Goal: Task Accomplishment & Management: Manage account settings

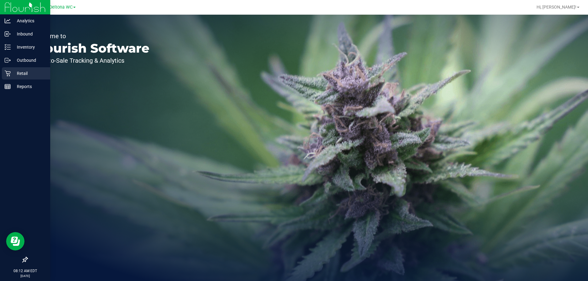
click at [14, 72] on p "Retail" at bounding box center [29, 73] width 37 height 7
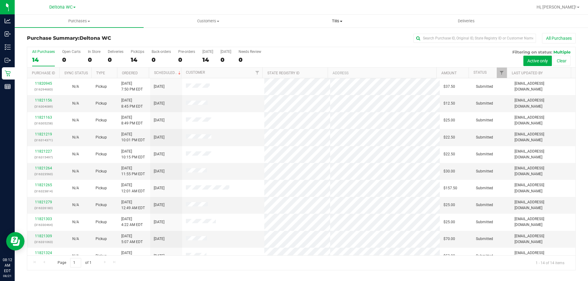
click at [342, 18] on span "Tills" at bounding box center [337, 21] width 128 height 6
click at [331, 35] on li "Manage tills" at bounding box center [337, 36] width 129 height 7
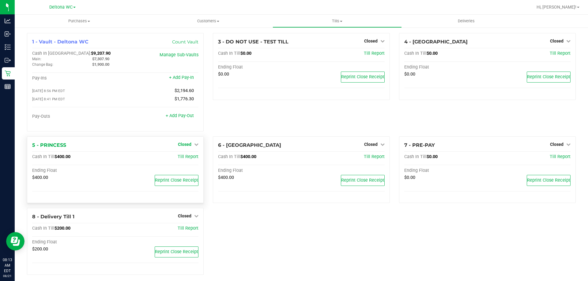
click at [193, 122] on div "Pay-Outs + Add Pay-Out" at bounding box center [115, 118] width 166 height 8
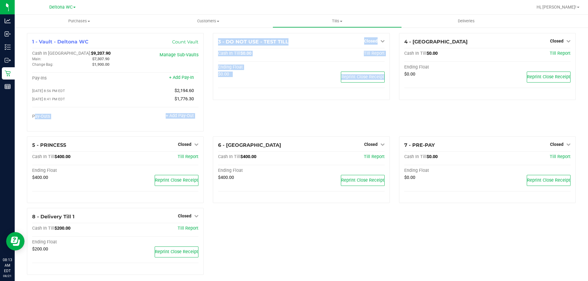
drag, startPoint x: 193, startPoint y: 122, endPoint x: 225, endPoint y: 123, distance: 32.2
click at [222, 126] on div "1 - Vault - Deltona WC Count Vault Cash In Vault: $9,207.90 Main: $7,307.90 Cha…" at bounding box center [301, 156] width 558 height 247
click at [231, 119] on div "3 - DO NOT USE - TEST TILL Closed Open Till Cash In Till $0.00 Till Report Endi…" at bounding box center [301, 85] width 186 height 104
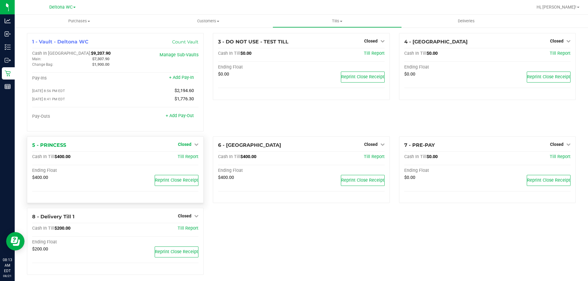
click at [192, 146] on link "Closed" at bounding box center [188, 144] width 21 height 5
click at [189, 158] on link "Open Till" at bounding box center [184, 157] width 16 height 5
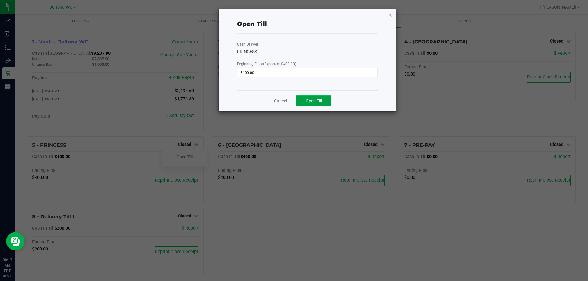
click at [309, 98] on button "Open Till" at bounding box center [313, 101] width 35 height 11
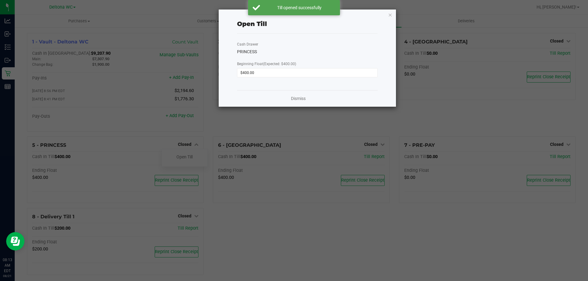
click at [290, 100] on div "Dismiss" at bounding box center [307, 98] width 141 height 17
click at [289, 96] on div "Dismiss" at bounding box center [307, 98] width 141 height 17
click at [293, 98] on link "Dismiss" at bounding box center [298, 99] width 15 height 6
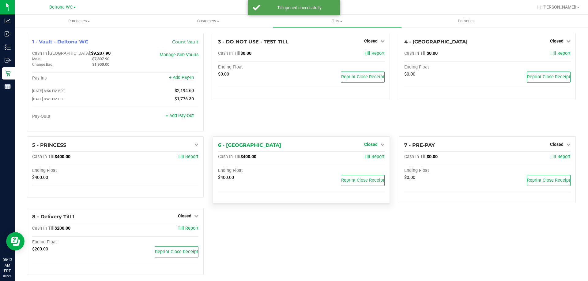
click at [368, 146] on span "Closed" at bounding box center [370, 144] width 13 height 5
click at [371, 158] on link "Open Till" at bounding box center [371, 157] width 16 height 5
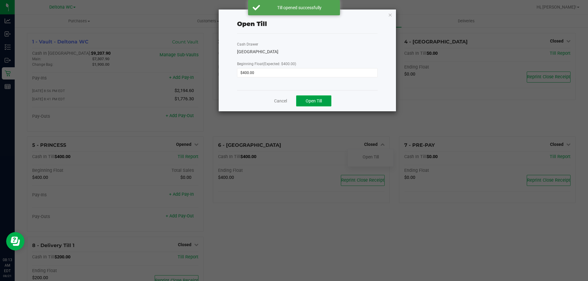
click at [325, 98] on button "Open Till" at bounding box center [313, 101] width 35 height 11
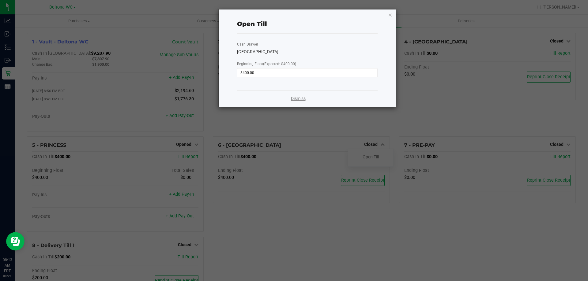
click at [303, 99] on link "Dismiss" at bounding box center [298, 99] width 15 height 6
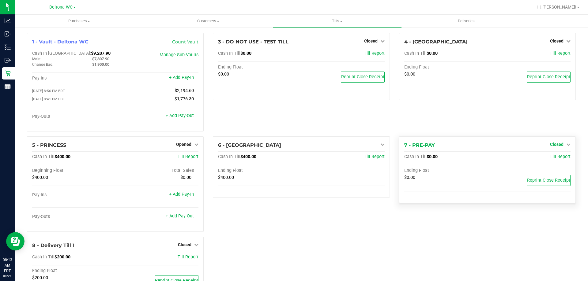
click at [552, 145] on span "Closed" at bounding box center [556, 144] width 13 height 5
click at [550, 157] on link "Open Till" at bounding box center [556, 157] width 16 height 5
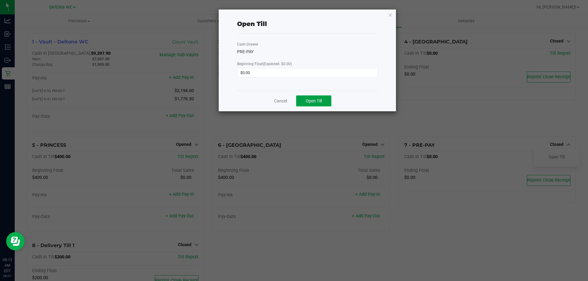
click at [320, 100] on span "Open Till" at bounding box center [314, 101] width 16 height 5
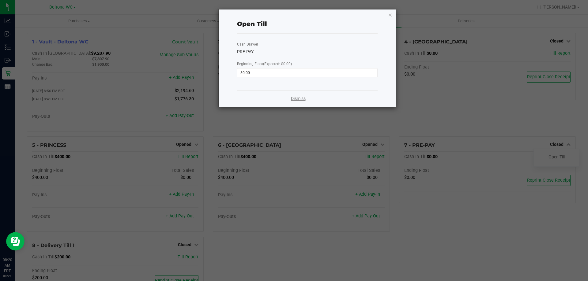
click at [299, 99] on link "Dismiss" at bounding box center [298, 99] width 15 height 6
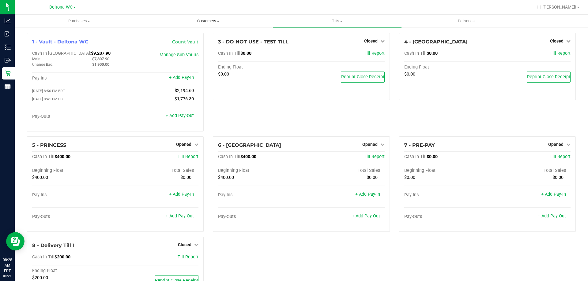
click at [210, 22] on span "Customers" at bounding box center [208, 21] width 128 height 6
click at [199, 36] on li "All customers" at bounding box center [208, 36] width 129 height 7
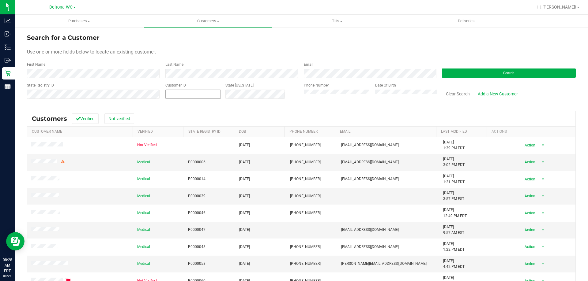
click at [191, 94] on span at bounding box center [192, 94] width 55 height 9
type input "268694"
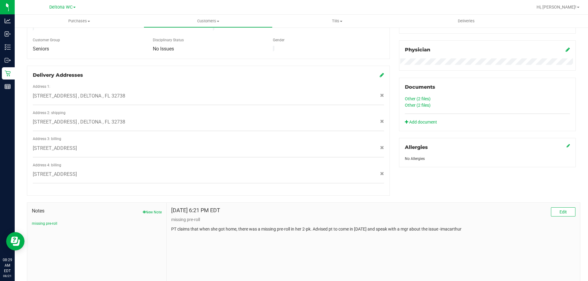
scroll to position [184, 0]
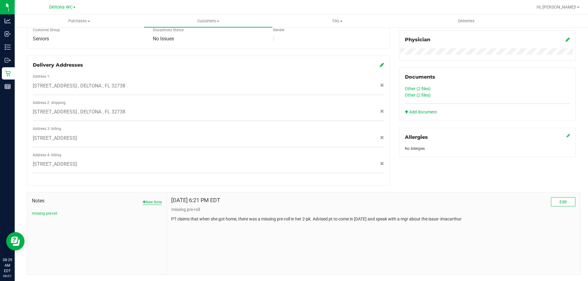
click at [152, 200] on button "New Note" at bounding box center [152, 203] width 19 height 6
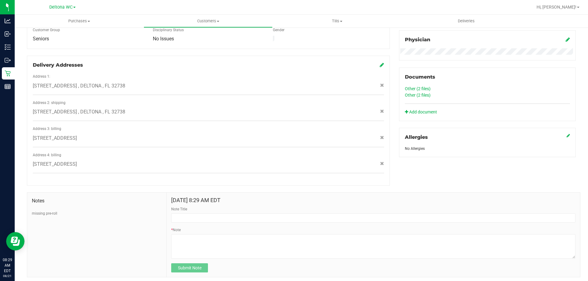
click at [242, 217] on form "Aug 21, 2025 8:29 AM EDT Note Title * Note Submit Note" at bounding box center [373, 235] width 404 height 75
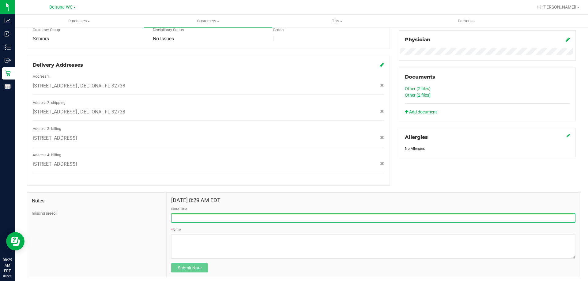
click at [247, 214] on input "Note Title" at bounding box center [373, 218] width 404 height 9
type input "Missing points from expired doctor"
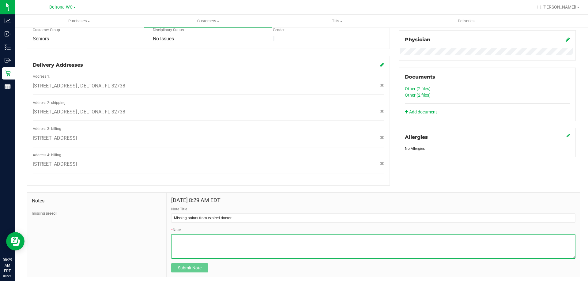
click at [249, 246] on textarea "* Note" at bounding box center [373, 247] width 404 height 24
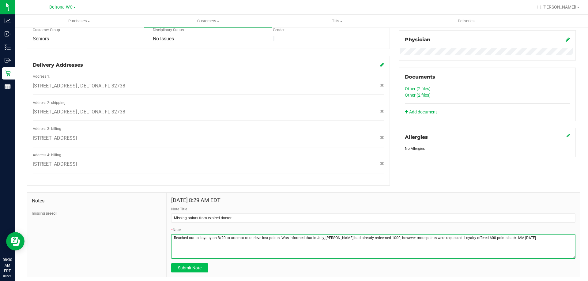
type textarea "Reached out to Loyalty on 8/20 to attempt to retrieve lost points. Was informed…"
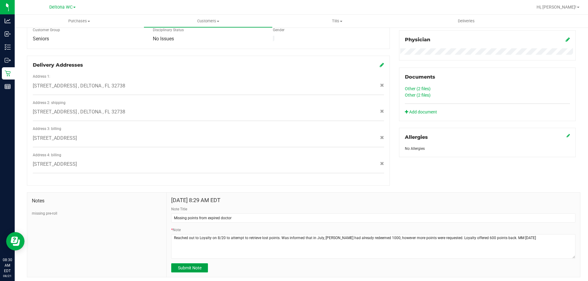
click at [196, 266] on span "Submit Note" at bounding box center [190, 268] width 24 height 5
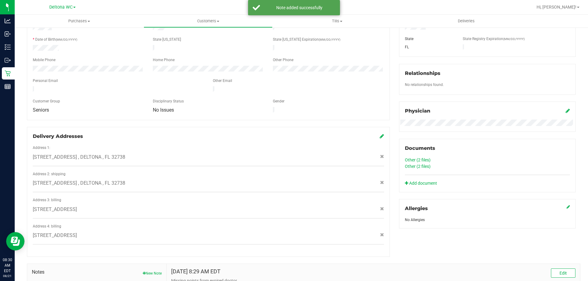
scroll to position [0, 0]
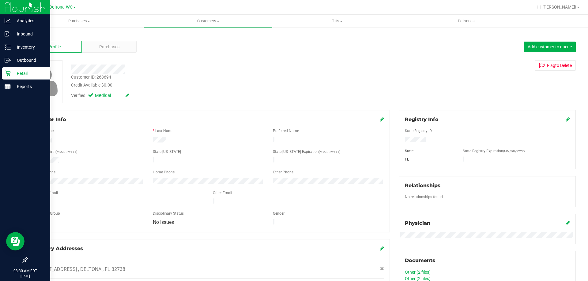
click at [14, 72] on p "Retail" at bounding box center [29, 73] width 37 height 7
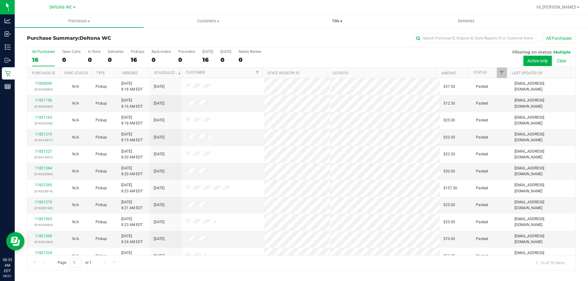
drag, startPoint x: 348, startPoint y: 14, endPoint x: 345, endPoint y: 17, distance: 4.4
click at [348, 14] on nav "Deltona WC Hi, Miles!" at bounding box center [301, 7] width 573 height 15
click at [340, 21] on span "Tills" at bounding box center [337, 21] width 128 height 6
click at [331, 35] on li "Manage tills" at bounding box center [337, 36] width 129 height 7
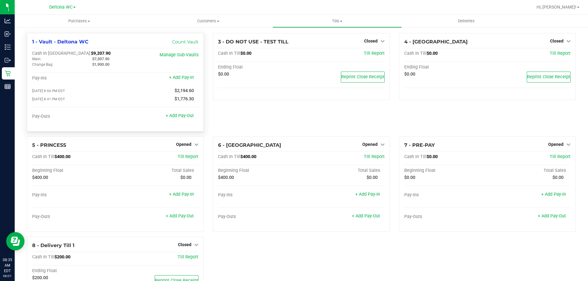
click at [91, 54] on span "$9,207.90" at bounding box center [101, 53] width 20 height 5
copy span "9,207.90"
click at [309, 126] on div "3 - DO NOT USE - TEST TILL Closed Open Till Cash In Till $0.00 Till Report Endi…" at bounding box center [301, 85] width 186 height 104
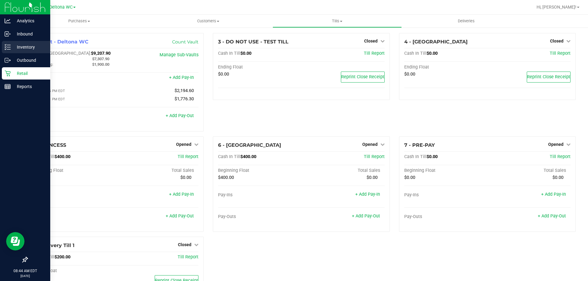
click at [10, 45] on line at bounding box center [8, 45] width 3 height 0
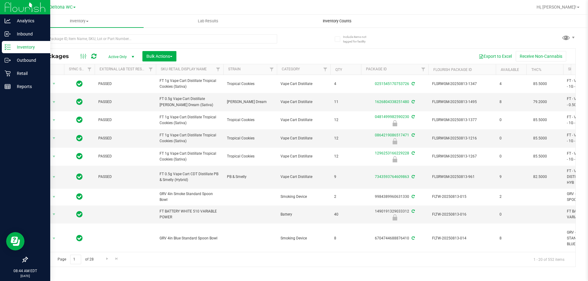
click at [334, 18] on uib-tab-heading "Inventory Counts" at bounding box center [337, 21] width 128 height 12
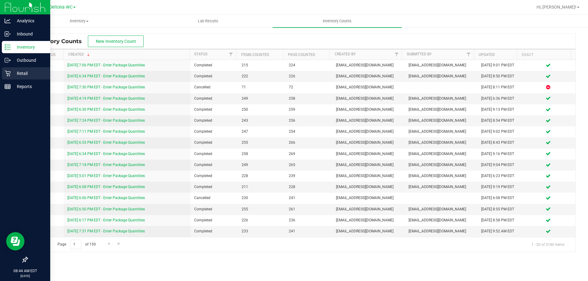
click at [11, 74] on p "Retail" at bounding box center [29, 73] width 37 height 7
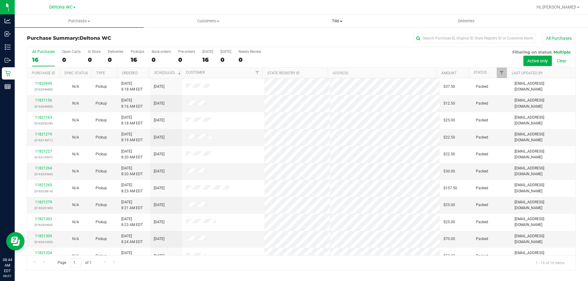
click at [339, 23] on span "Tills" at bounding box center [337, 21] width 128 height 6
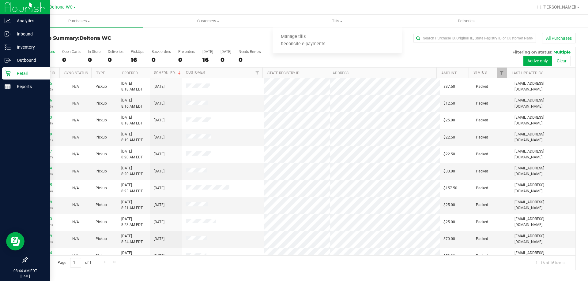
click at [13, 71] on p "Retail" at bounding box center [29, 73] width 37 height 7
click at [12, 87] on p "Reports" at bounding box center [29, 86] width 37 height 7
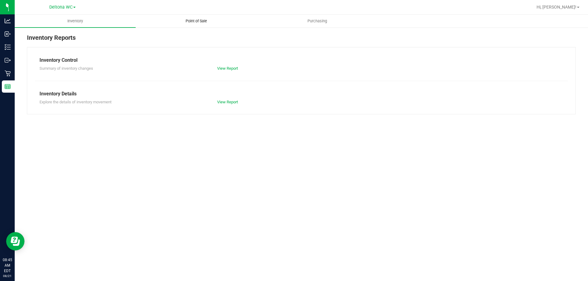
click at [202, 22] on span "Point of Sale" at bounding box center [196, 21] width 38 height 6
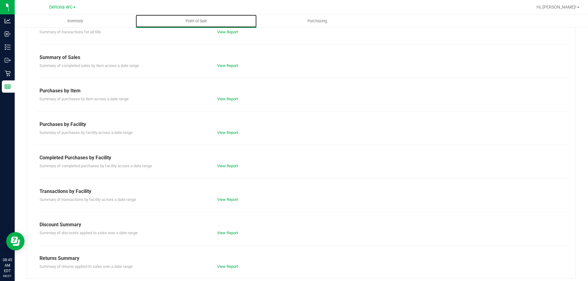
scroll to position [40, 0]
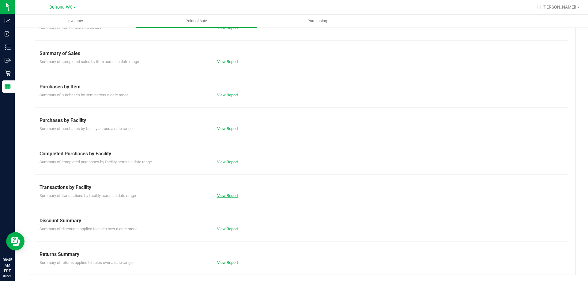
click at [233, 197] on link "View Report" at bounding box center [227, 196] width 21 height 5
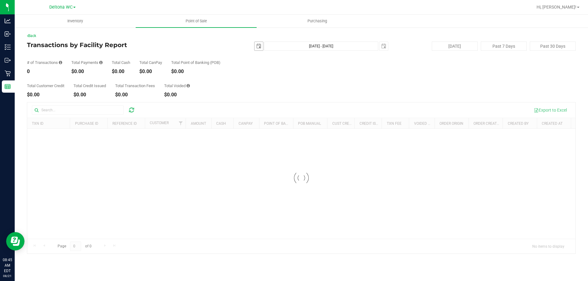
click at [260, 45] on span "select" at bounding box center [258, 46] width 5 height 5
click at [290, 107] on link "20" at bounding box center [286, 108] width 9 height 9
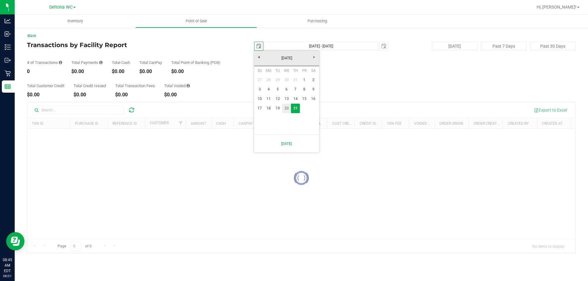
type input "2025-08-20"
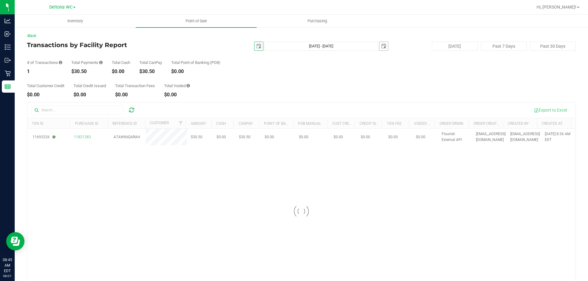
click at [383, 46] on span "select" at bounding box center [383, 46] width 5 height 5
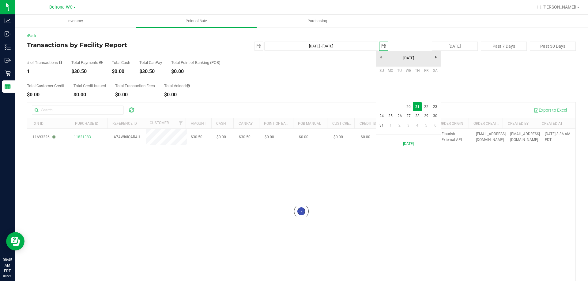
scroll to position [0, 15]
click at [411, 107] on link "20" at bounding box center [408, 106] width 9 height 9
type input "Aug 20, 2025 - Aug 20, 2025"
type input "2025-08-20"
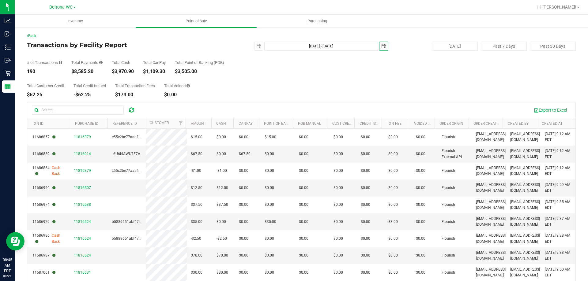
click at [78, 69] on div "$8,585.20" at bounding box center [86, 71] width 31 height 5
copy div "8,585.20"
click at [33, 33] on div "Back Transactions by Facility Report 2025-08-20 Aug 20, 2025 - Aug 20, 2025 202…" at bounding box center [301, 177] width 573 height 300
click at [33, 33] on div "Back" at bounding box center [301, 36] width 549 height 6
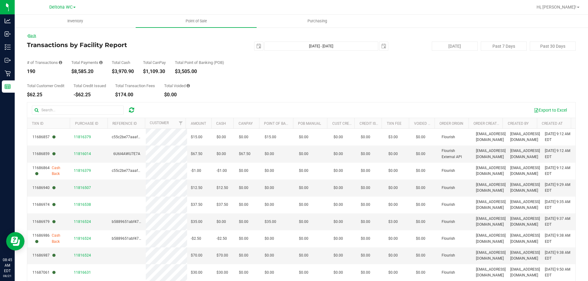
click at [33, 34] on link "Back" at bounding box center [31, 36] width 9 height 4
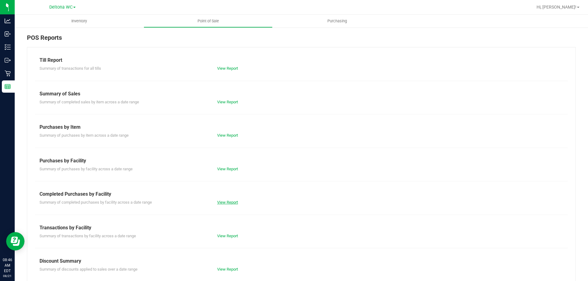
click at [233, 204] on link "View Report" at bounding box center [227, 202] width 21 height 5
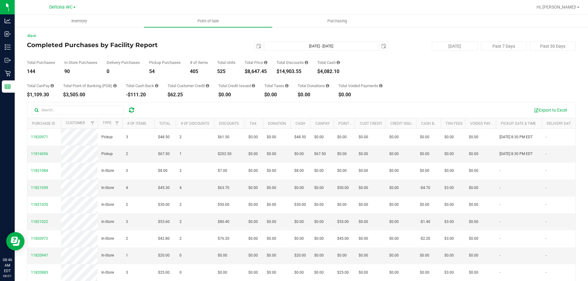
click at [205, 94] on div "$62.25" at bounding box center [189, 94] width 42 height 5
drag, startPoint x: 173, startPoint y: 94, endPoint x: 187, endPoint y: 93, distance: 13.5
click at [187, 93] on div "$62.25" at bounding box center [189, 94] width 42 height 5
click at [198, 92] on div "Total Customer Credit $62.25" at bounding box center [189, 90] width 42 height 13
click at [211, 80] on div "Total CanPay $1,109.30 Total Point of Banking (POB) $3,505.00 Total Cash Back -…" at bounding box center [301, 85] width 549 height 23
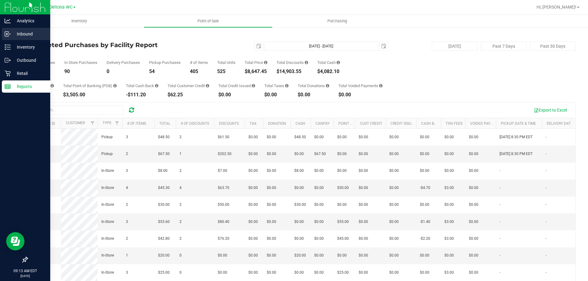
click at [19, 36] on p "Inbound" at bounding box center [29, 33] width 37 height 7
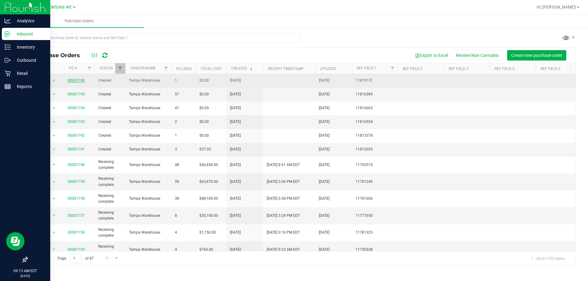
click at [81, 82] on link "00001746" at bounding box center [76, 80] width 17 height 4
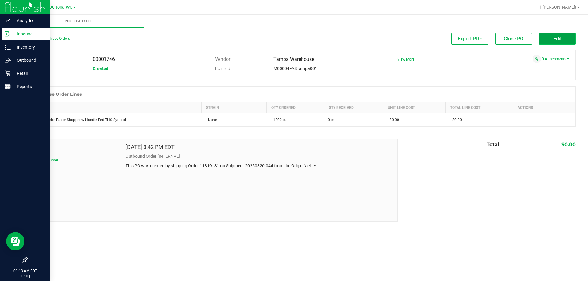
click at [553, 43] on button "Edit" at bounding box center [557, 39] width 37 height 12
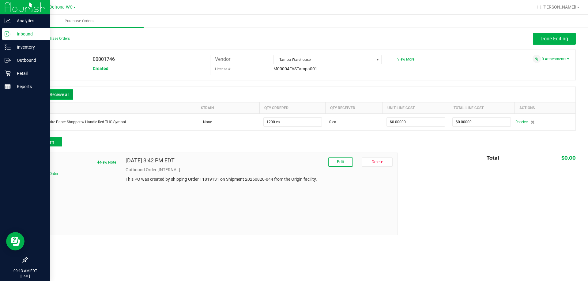
click at [57, 91] on button "Receive all" at bounding box center [60, 94] width 28 height 10
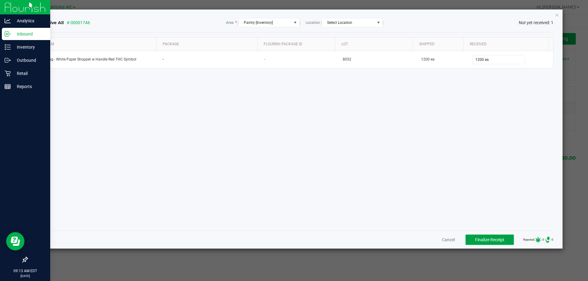
click at [480, 241] on span "Finalize Receipt" at bounding box center [489, 240] width 29 height 5
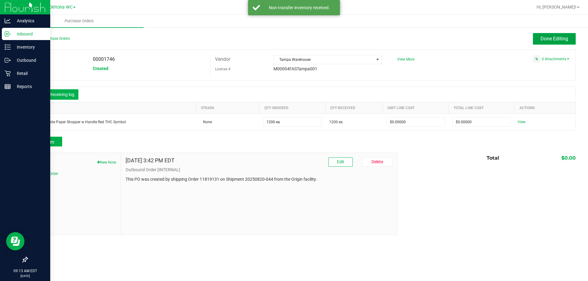
click at [564, 37] on span "Done Editing" at bounding box center [555, 39] width 28 height 6
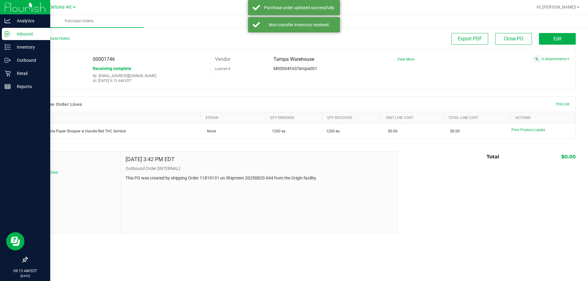
click at [47, 41] on div "Back to Purchase Orders" at bounding box center [95, 38] width 137 height 11
click at [48, 38] on link "Back to Purchase Orders" at bounding box center [48, 38] width 43 height 4
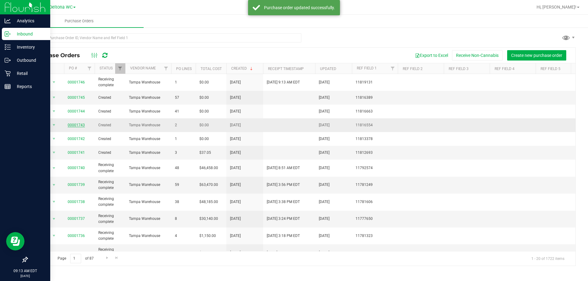
click at [70, 127] on span "00001743" at bounding box center [76, 125] width 17 height 6
click at [71, 127] on link "00001743" at bounding box center [76, 125] width 17 height 4
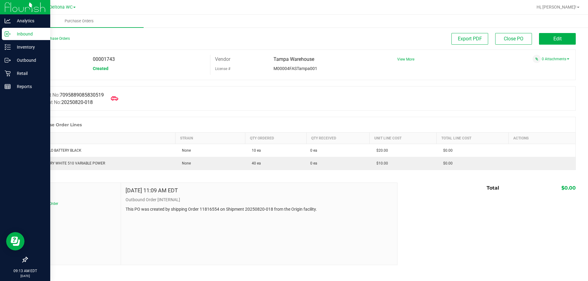
click at [47, 41] on div "Back to Purchase Orders" at bounding box center [95, 38] width 137 height 11
click at [49, 37] on link "Back to Purchase Orders" at bounding box center [48, 38] width 43 height 4
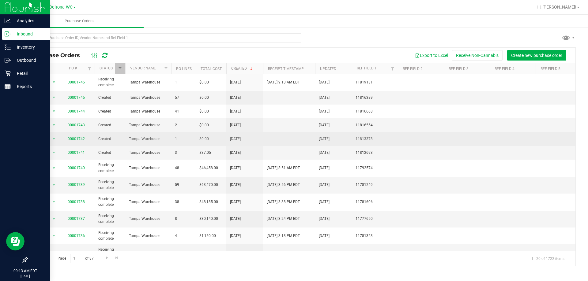
click at [72, 139] on link "00001742" at bounding box center [76, 139] width 17 height 4
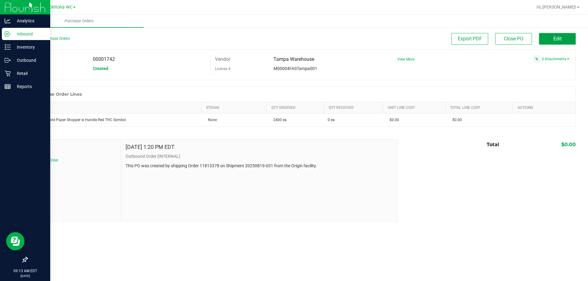
click at [554, 40] on span "Edit" at bounding box center [557, 39] width 8 height 6
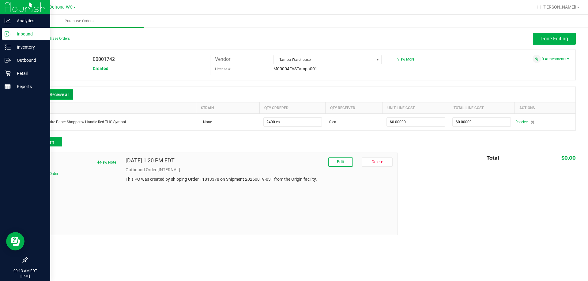
click at [57, 94] on button "Receive all" at bounding box center [60, 94] width 28 height 10
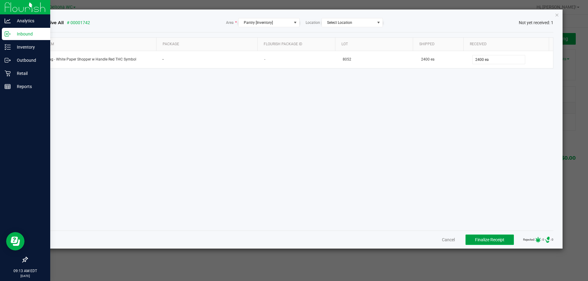
click at [485, 241] on span "Finalize Receipt" at bounding box center [489, 240] width 29 height 5
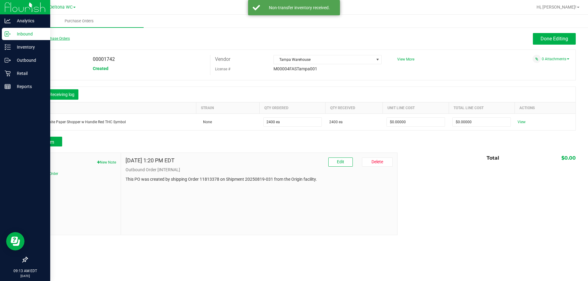
click at [62, 36] on link "Back to Purchase Orders" at bounding box center [48, 38] width 43 height 4
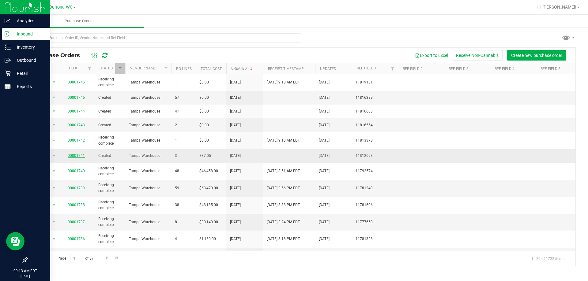
click at [79, 156] on link "00001741" at bounding box center [76, 156] width 17 height 4
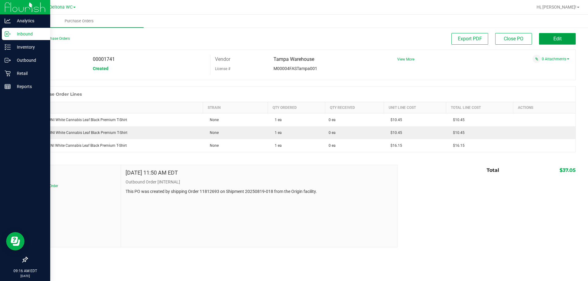
click at [553, 42] on button "Edit" at bounding box center [557, 39] width 37 height 12
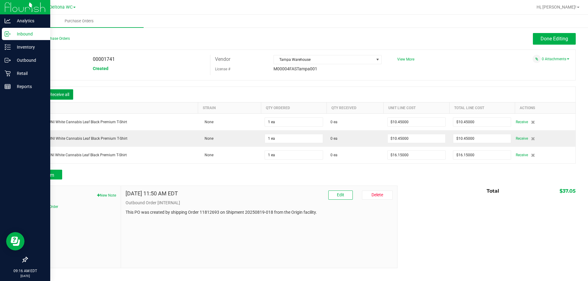
click at [64, 93] on button "Receive all" at bounding box center [60, 94] width 28 height 10
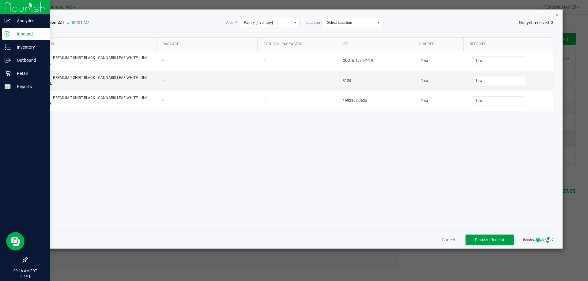
click at [495, 239] on span "Finalize Receipt" at bounding box center [489, 240] width 29 height 5
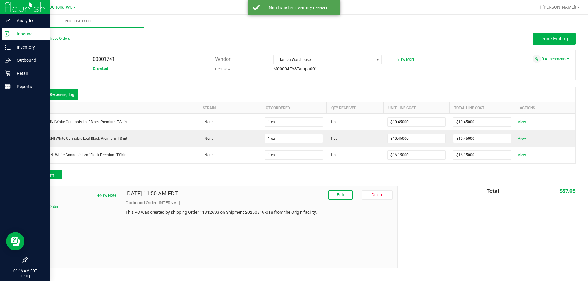
click at [37, 39] on link "Back to Purchase Orders" at bounding box center [48, 38] width 43 height 4
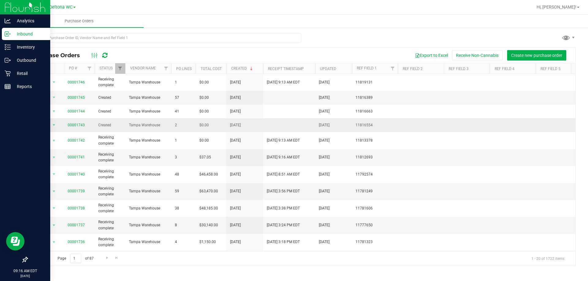
click at [85, 124] on span "00001743" at bounding box center [79, 125] width 23 height 6
click at [80, 125] on link "00001743" at bounding box center [76, 125] width 17 height 4
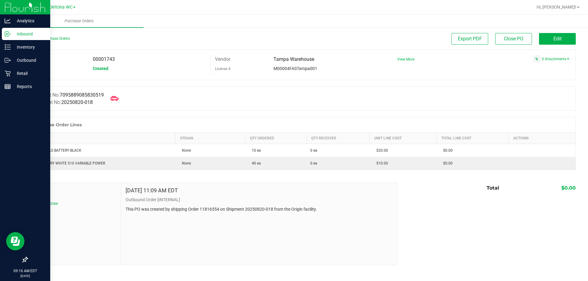
click at [118, 97] on icon at bounding box center [115, 99] width 8 height 8
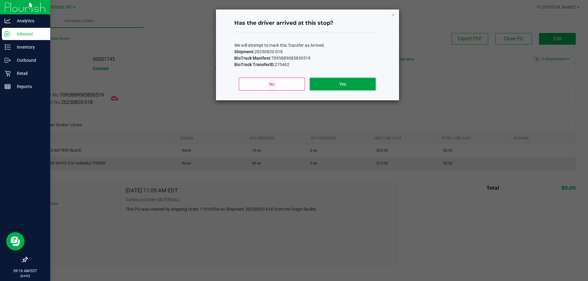
click at [359, 89] on button "Yes" at bounding box center [343, 84] width 66 height 13
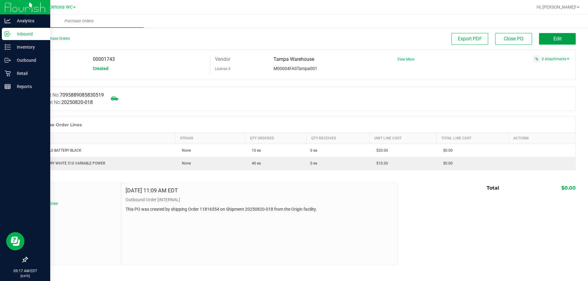
click at [564, 40] on button "Edit" at bounding box center [557, 39] width 37 height 12
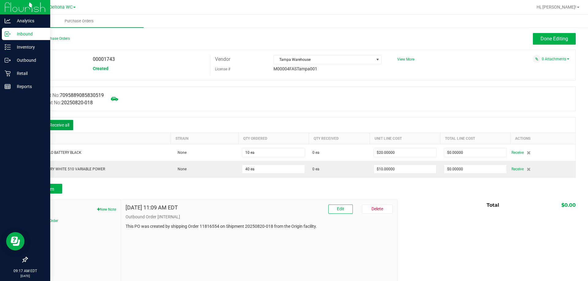
click at [63, 123] on button "Receive all" at bounding box center [60, 125] width 28 height 10
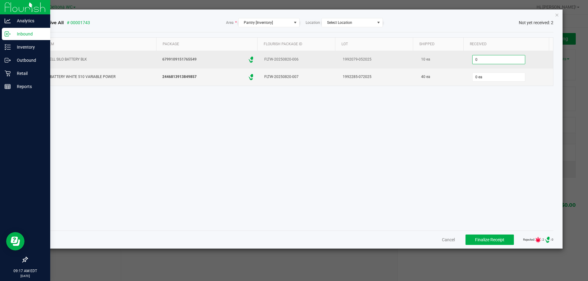
click at [500, 57] on input "0" at bounding box center [499, 59] width 52 height 9
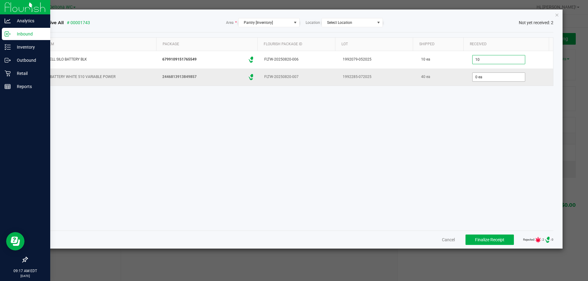
type input "10 ea"
type input "40 ea"
drag, startPoint x: 450, startPoint y: 146, endPoint x: 474, endPoint y: 198, distance: 56.7
click at [450, 146] on div "Item Package Flourish Package ID Lot Shipped Received CCELL SILO BATTERY BLK 67…" at bounding box center [296, 131] width 514 height 189
click at [475, 239] on span "Finalize Receipt" at bounding box center [489, 240] width 29 height 5
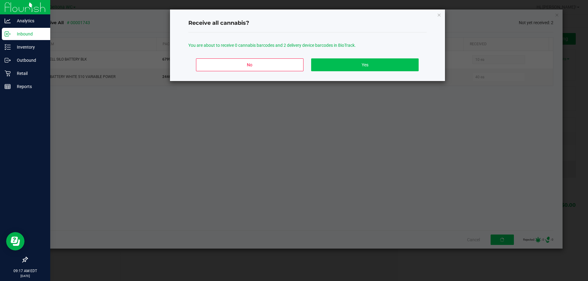
drag, startPoint x: 370, startPoint y: 54, endPoint x: 367, endPoint y: 62, distance: 9.5
click at [370, 55] on div "No Yes" at bounding box center [307, 68] width 238 height 28
click at [364, 65] on button "Yes" at bounding box center [364, 64] width 107 height 13
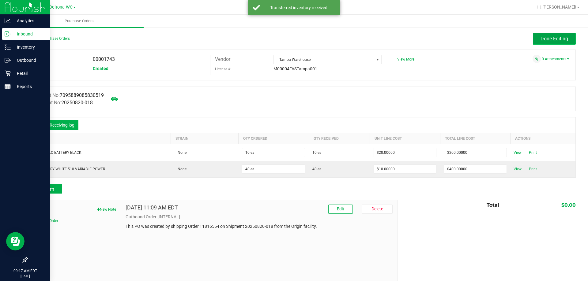
click at [555, 38] on span "Done Editing" at bounding box center [555, 39] width 28 height 6
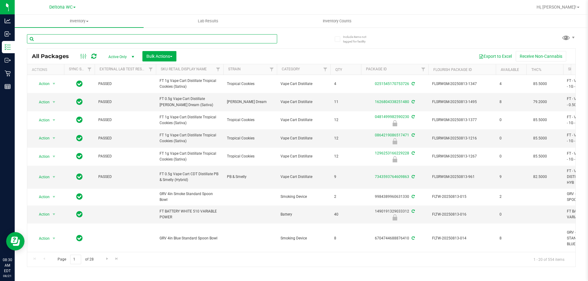
click at [118, 38] on input "text" at bounding box center [152, 38] width 250 height 9
type input "1-JUL25WBV04-0804"
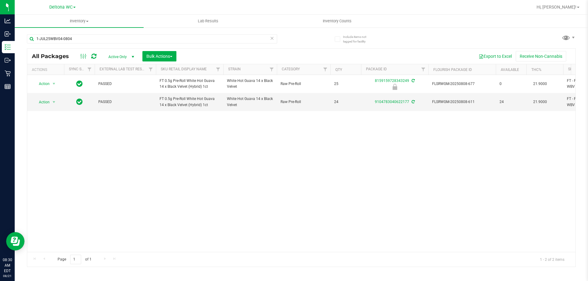
click at [271, 156] on div "Action Action Edit attributes Global inventory Locate package Package audit log…" at bounding box center [301, 163] width 548 height 177
click at [53, 103] on span "select" at bounding box center [53, 102] width 5 height 5
click at [56, 112] on li "Adjust qty" at bounding box center [57, 112] width 47 height 9
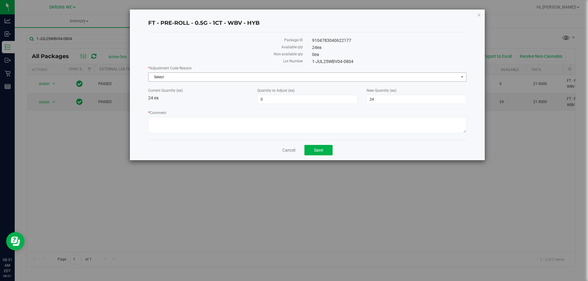
click at [221, 80] on span "Select" at bounding box center [304, 77] width 310 height 9
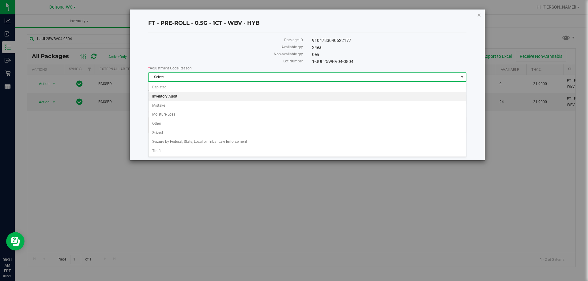
click at [168, 94] on li "Inventory Audit" at bounding box center [308, 96] width 318 height 9
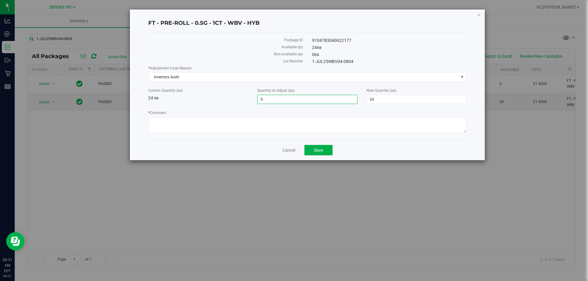
click at [275, 96] on span "0 0" at bounding box center [307, 99] width 100 height 9
drag, startPoint x: 386, startPoint y: 97, endPoint x: 268, endPoint y: 111, distance: 118.5
click at [269, 111] on div "* Adjustment Code Reason Inventory Audit Select Depleted Inventory Audit Mistak…" at bounding box center [307, 101] width 318 height 70
type input "25"
type input "1"
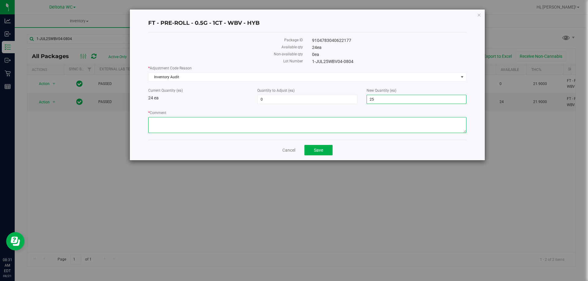
type input "25"
click at [283, 122] on textarea "* Comment" at bounding box center [307, 125] width 318 height 16
type textarea "Correcting"
click at [320, 149] on span "Save" at bounding box center [318, 150] width 9 height 5
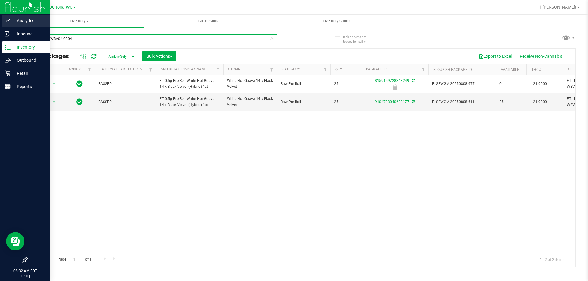
drag, startPoint x: 116, startPoint y: 41, endPoint x: 8, endPoint y: 16, distance: 111.1
click at [0, 21] on div "Analytics Inbound Inventory Outbound Retail Reports 08:32 AM EDT 08/21/2025 08/…" at bounding box center [294, 140] width 588 height 281
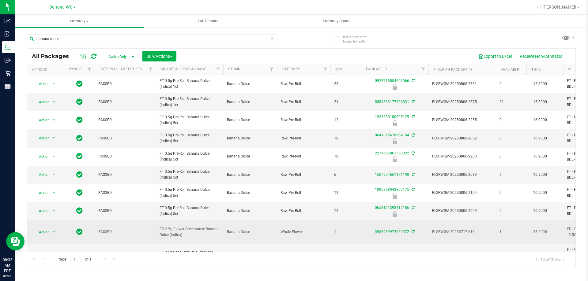
click at [174, 228] on span "FD 3.5g Flower Greenhouse Banana Dulce (Indica)" at bounding box center [190, 233] width 60 height 12
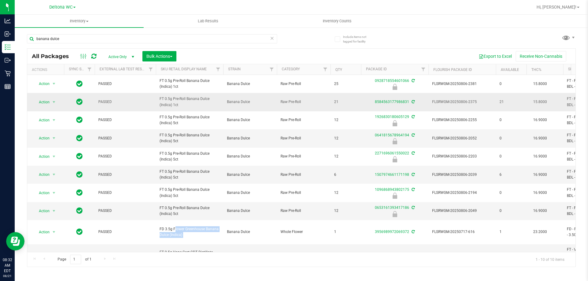
copy tr "FD 3.5g Flower Greenhouse Banana Dulce (Indica)"
drag, startPoint x: 156, startPoint y: 32, endPoint x: 114, endPoint y: 35, distance: 42.1
click at [114, 35] on div "banana dulce" at bounding box center [164, 39] width 274 height 20
drag, startPoint x: 114, startPoint y: 35, endPoint x: 16, endPoint y: 24, distance: 98.7
click at [16, 24] on inventory "Inventory All packages All inventory Waste log Create inventory Lab Results Inv…" at bounding box center [301, 114] width 573 height 199
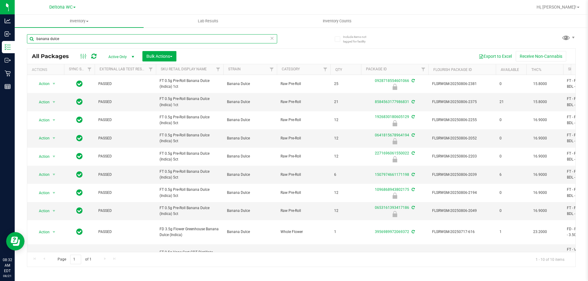
paste input "FD 3.5g Flower Greenhouse Banana Dulce (Indica)"
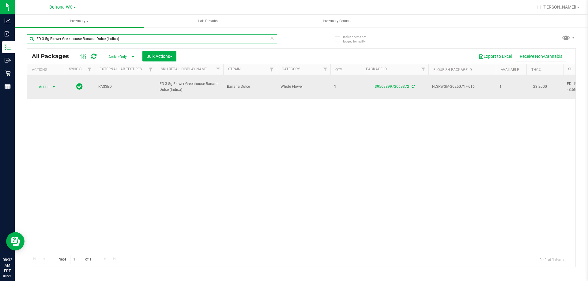
type input "FD 3.5g Flower Greenhouse Banana Dulce (Indica)"
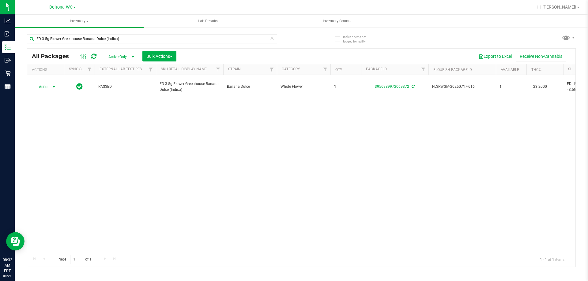
click at [52, 88] on span "select" at bounding box center [54, 87] width 8 height 9
click at [51, 90] on li "Adjust qty" at bounding box center [57, 94] width 47 height 9
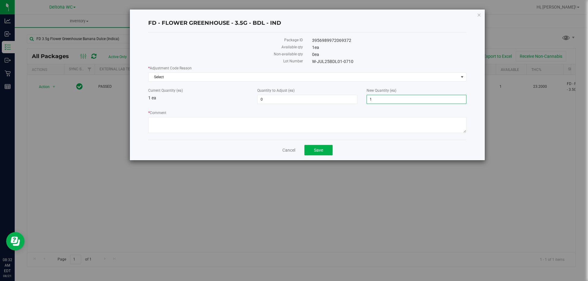
drag, startPoint x: 389, startPoint y: 98, endPoint x: 300, endPoint y: 105, distance: 89.4
click at [299, 105] on div "* Adjustment Code Reason Select Select Depleted Inventory Audit Mistake Moistur…" at bounding box center [307, 101] width 318 height 70
type input "0"
type input "-1"
type input "0"
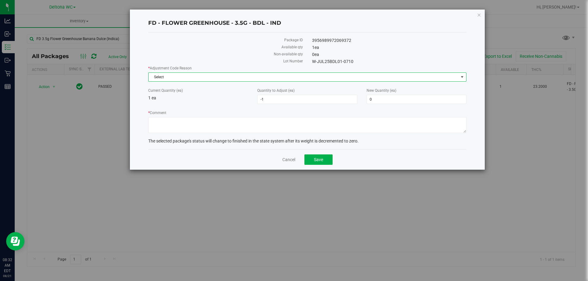
click at [234, 80] on span "Select" at bounding box center [304, 77] width 310 height 9
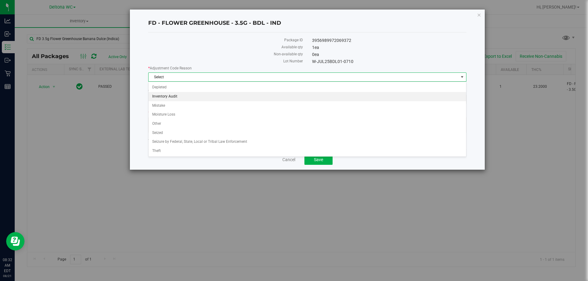
click at [191, 97] on li "Inventory Audit" at bounding box center [308, 96] width 318 height 9
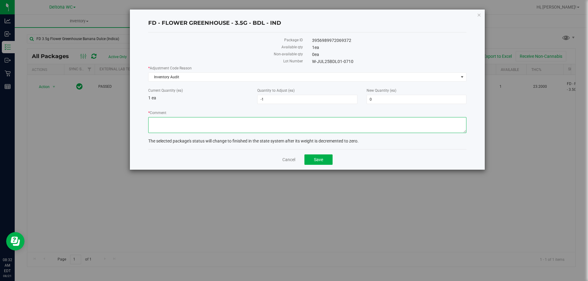
click at [205, 122] on textarea "* Comment" at bounding box center [307, 125] width 318 height 16
type textarea "Confirmed EON count"
click at [316, 160] on span "Save" at bounding box center [318, 159] width 9 height 5
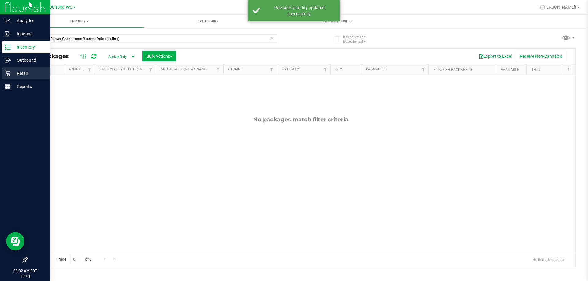
click at [13, 70] on p "Retail" at bounding box center [29, 73] width 37 height 7
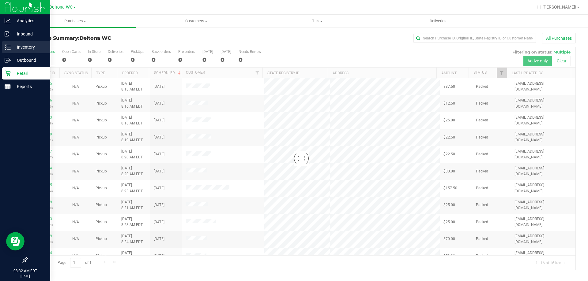
click at [2, 47] on div "Inventory" at bounding box center [26, 47] width 48 height 12
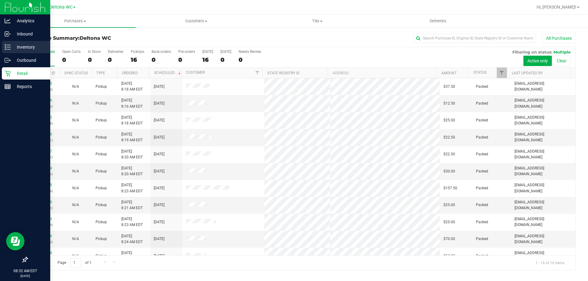
click at [7, 46] on icon at bounding box center [8, 47] width 6 height 6
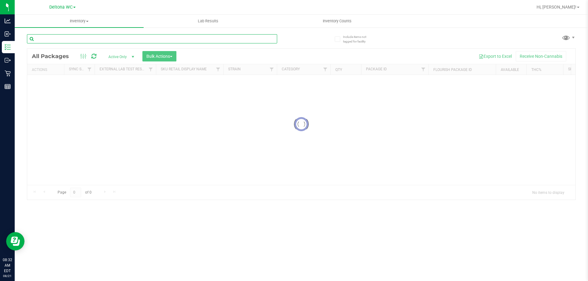
click at [147, 42] on div "Inventory All packages All inventory Waste log Create inventory Lab Results Inv…" at bounding box center [301, 148] width 573 height 267
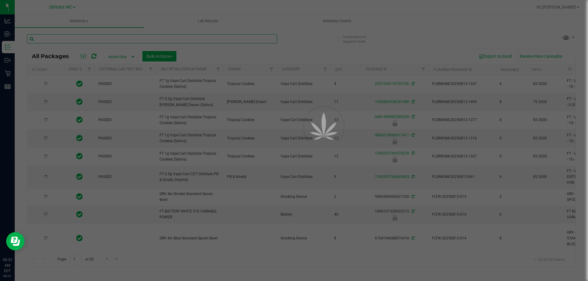
type input "g"
type input "2026-02-14"
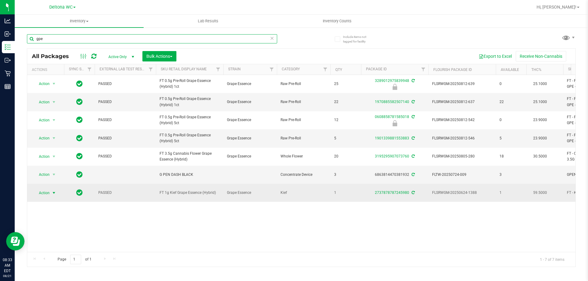
type input "gpe"
click at [51, 193] on span "select" at bounding box center [54, 193] width 8 height 9
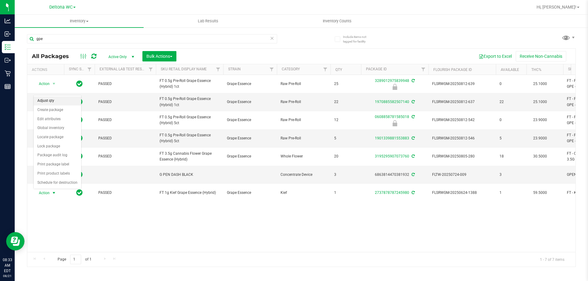
click at [48, 102] on li "Adjust qty" at bounding box center [57, 100] width 47 height 9
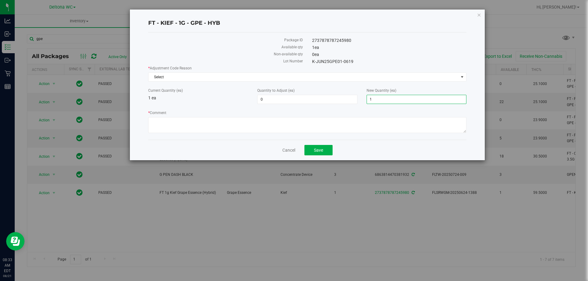
drag, startPoint x: 401, startPoint y: 100, endPoint x: 244, endPoint y: 94, distance: 157.5
click at [244, 94] on div "Current Quantity (ea) 1 ea Quantity to Adjust (ea) 0 0 New Quantity (ea) 1 1" at bounding box center [307, 96] width 327 height 16
type input "0"
type input "-1"
type input "0"
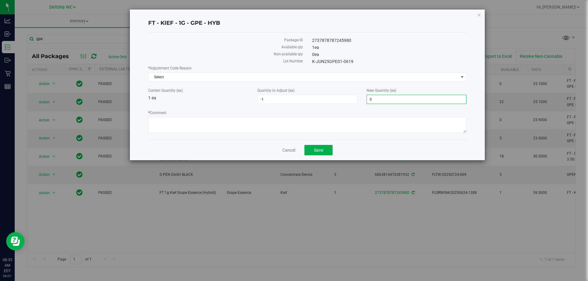
click at [242, 83] on div "* Adjustment Code Reason Select Select Depleted Inventory Audit Mistake Moistur…" at bounding box center [307, 101] width 318 height 70
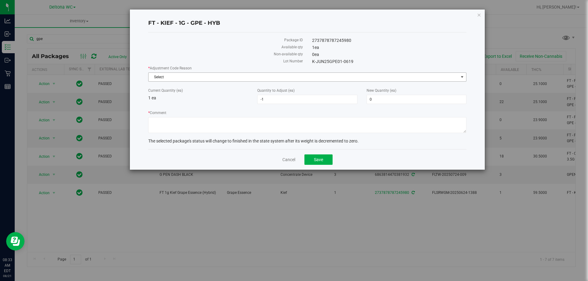
click at [240, 77] on span "Select" at bounding box center [304, 77] width 310 height 9
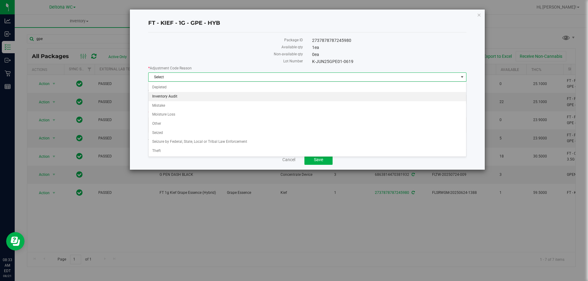
click at [180, 95] on li "Inventory Audit" at bounding box center [308, 96] width 318 height 9
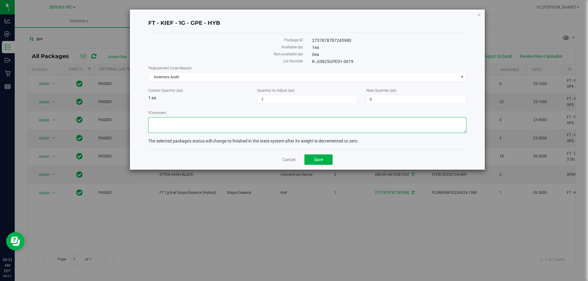
click at [270, 119] on textarea "* Comment" at bounding box center [307, 125] width 318 height 16
type textarea "Confirmed EON count"
click at [323, 158] on span "Save" at bounding box center [318, 159] width 9 height 5
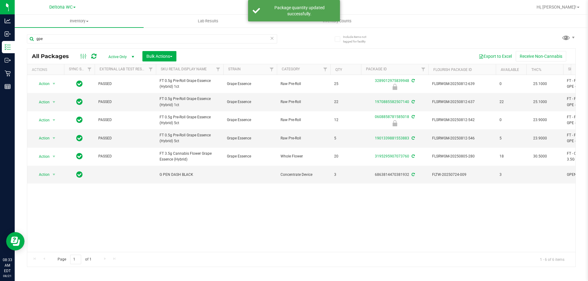
click at [85, 44] on div "gpe" at bounding box center [152, 41] width 250 height 14
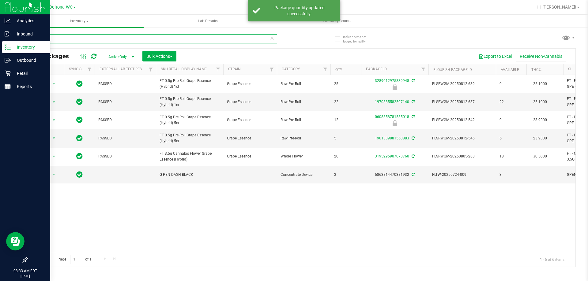
drag, startPoint x: 85, startPoint y: 40, endPoint x: 0, endPoint y: 42, distance: 85.5
click at [0, 45] on div "Analytics Inbound Inventory Outbound Retail Reports 08:33 AM EDT 08/21/2025 08/…" at bounding box center [294, 140] width 588 height 281
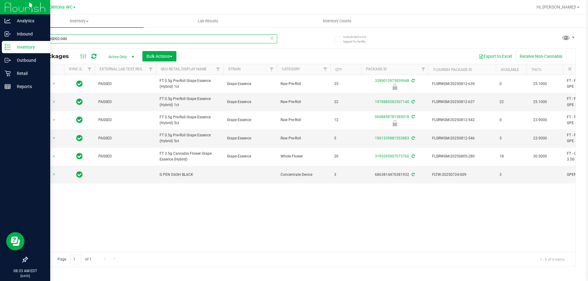
type input "MAR25DSD02-0408"
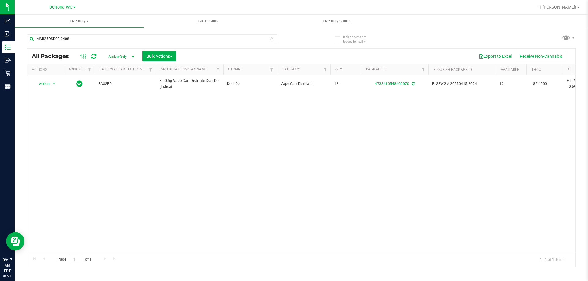
click at [270, 36] on icon at bounding box center [272, 37] width 4 height 7
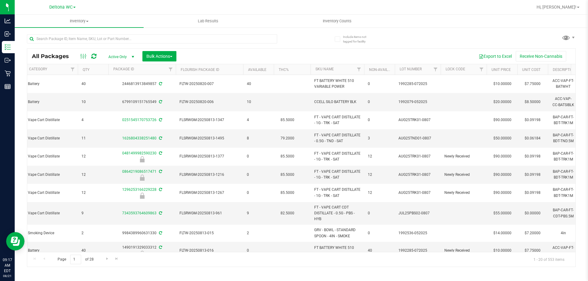
scroll to position [0, 260]
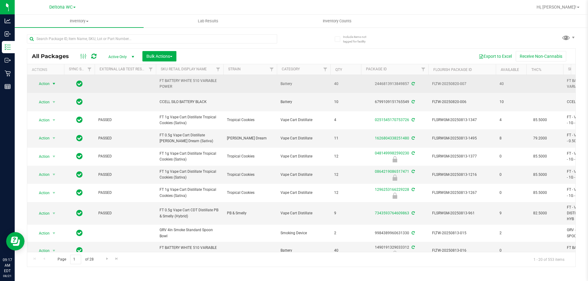
click at [47, 82] on span "Action" at bounding box center [41, 84] width 17 height 9
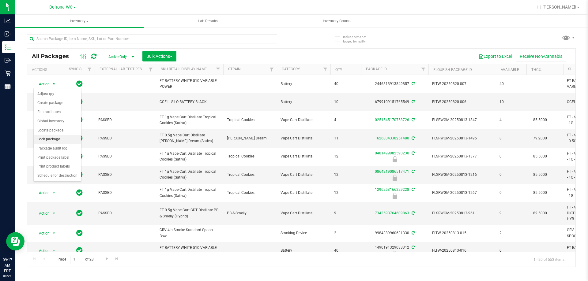
click at [59, 139] on li "Lock package" at bounding box center [57, 139] width 47 height 9
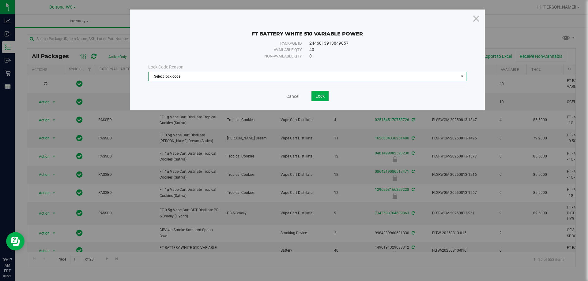
click at [228, 74] on span "Select lock code" at bounding box center [304, 76] width 310 height 9
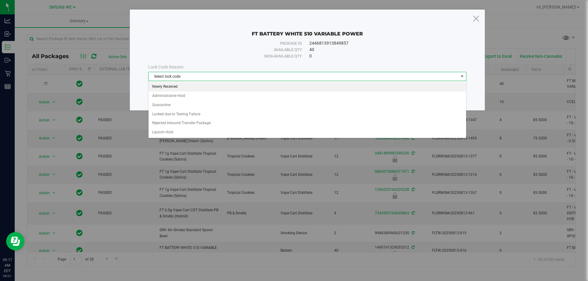
click at [174, 86] on li "Newly Received" at bounding box center [308, 86] width 318 height 9
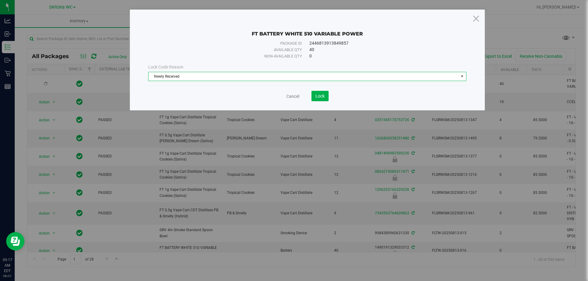
click at [329, 93] on div "Cancel Lock" at bounding box center [307, 96] width 318 height 10
click at [326, 93] on button "Lock" at bounding box center [319, 96] width 17 height 10
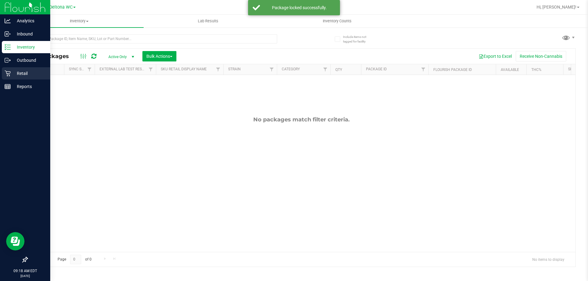
click at [6, 73] on icon at bounding box center [8, 73] width 6 height 6
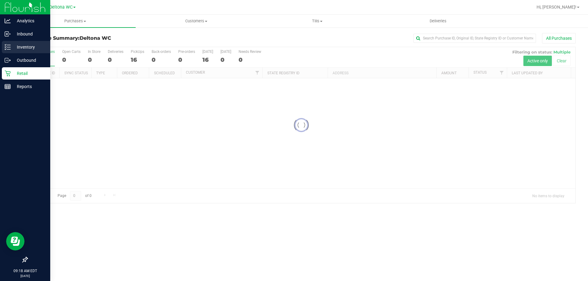
click at [20, 52] on div "Inventory" at bounding box center [26, 47] width 48 height 12
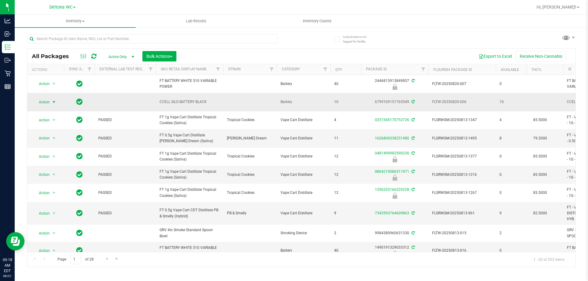
click at [43, 100] on span "Action" at bounding box center [41, 102] width 17 height 9
click at [59, 156] on li "Lock package" at bounding box center [57, 157] width 47 height 9
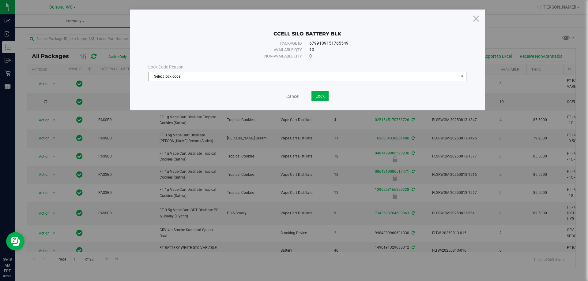
click at [216, 78] on span "Select lock code" at bounding box center [304, 76] width 310 height 9
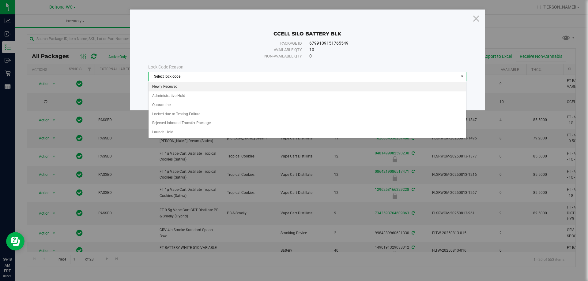
click at [187, 88] on li "Newly Received" at bounding box center [308, 86] width 318 height 9
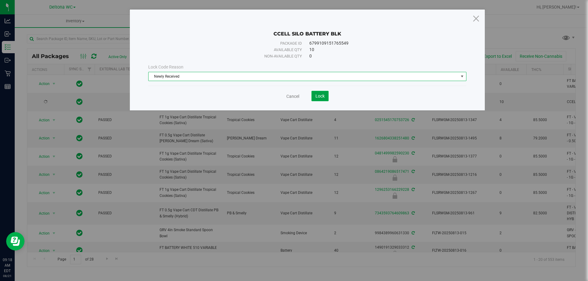
click at [319, 92] on button "Lock" at bounding box center [319, 96] width 17 height 10
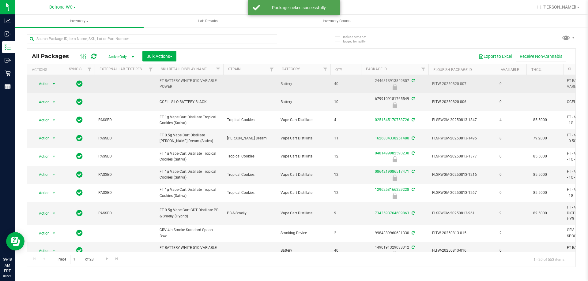
click at [49, 81] on span "Action" at bounding box center [41, 84] width 17 height 9
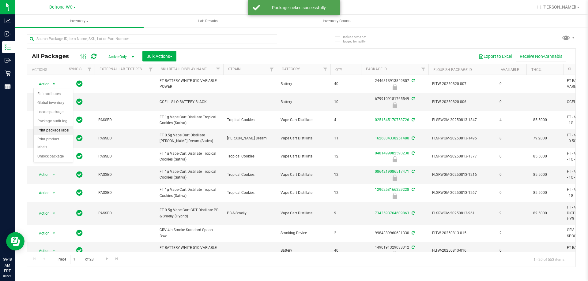
click at [60, 130] on li "Print package label" at bounding box center [53, 130] width 39 height 9
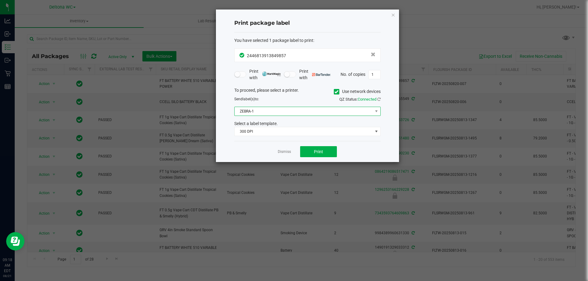
click at [282, 108] on span "ZEBRA-1" at bounding box center [304, 111] width 138 height 9
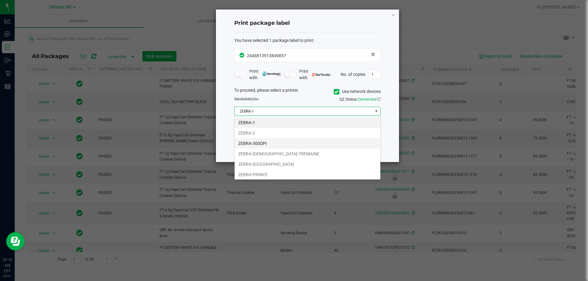
click at [266, 147] on li "ZEBRA-300DPI" at bounding box center [308, 143] width 146 height 10
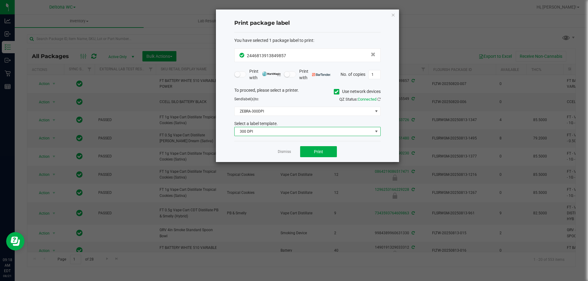
click at [278, 133] on span "300 DPI" at bounding box center [304, 131] width 138 height 9
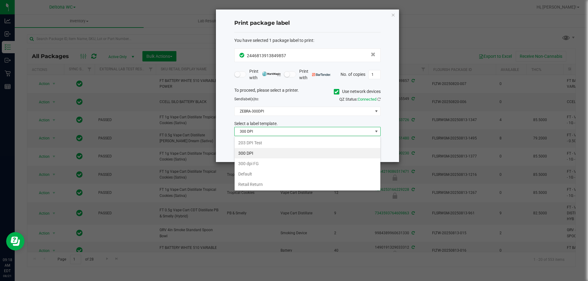
click at [390, 12] on div "Print package label You have selected 1 package label to print : 24468139138498…" at bounding box center [307, 85] width 183 height 153
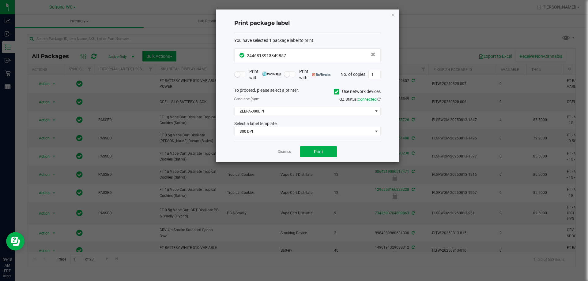
click at [392, 14] on icon "button" at bounding box center [393, 14] width 4 height 7
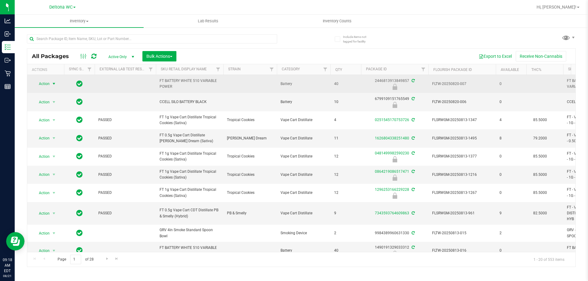
click at [50, 87] on span "Action" at bounding box center [41, 84] width 17 height 9
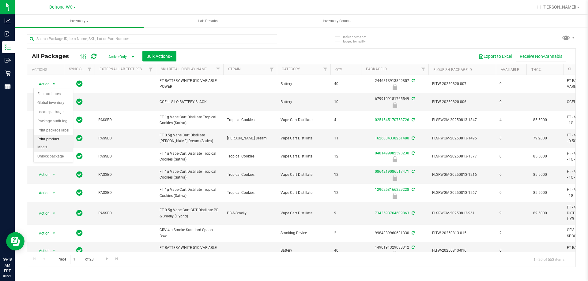
click at [62, 139] on li "Print product labels" at bounding box center [53, 143] width 39 height 17
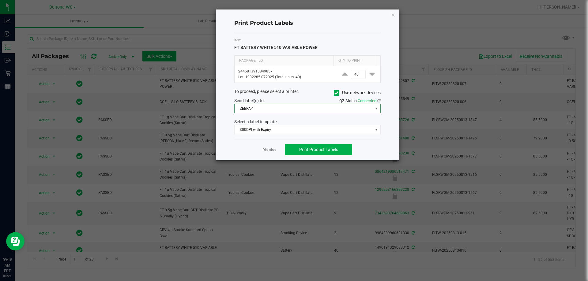
click at [303, 110] on span "ZEBRA-1" at bounding box center [304, 108] width 138 height 9
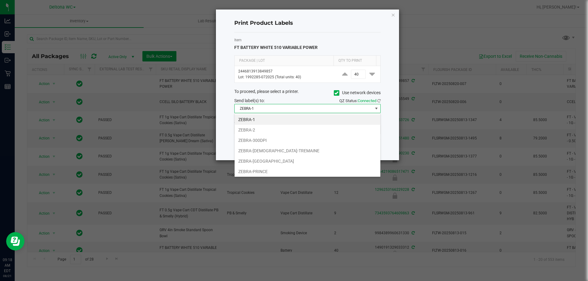
click at [262, 140] on li "ZEBRA-300DPI" at bounding box center [308, 140] width 146 height 10
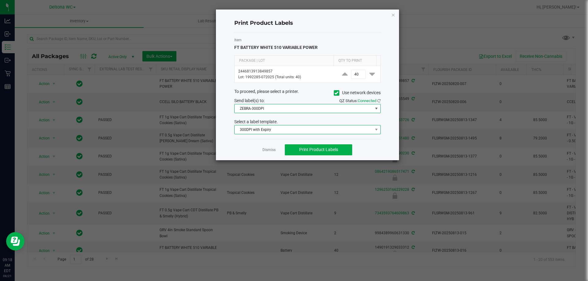
click at [268, 131] on span "300DPI with Expiry" at bounding box center [304, 130] width 138 height 9
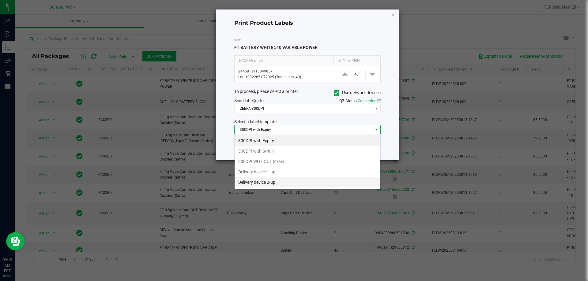
click at [271, 183] on li "Delivery device 2-up" at bounding box center [308, 182] width 146 height 10
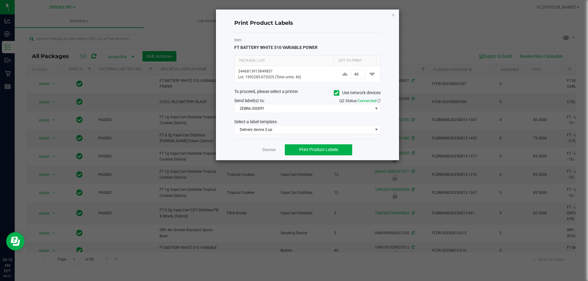
click at [332, 156] on div "Dismiss Print Product Labels" at bounding box center [307, 149] width 146 height 21
click at [333, 153] on button "Print Product Labels" at bounding box center [318, 150] width 67 height 11
click at [275, 150] on link "Dismiss" at bounding box center [268, 150] width 13 height 5
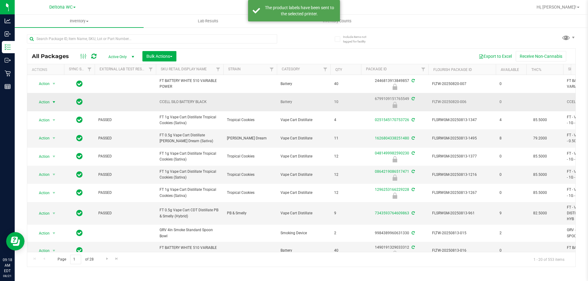
click at [44, 98] on span "Action" at bounding box center [41, 102] width 17 height 9
click at [59, 160] on li "Print product labels" at bounding box center [53, 161] width 39 height 17
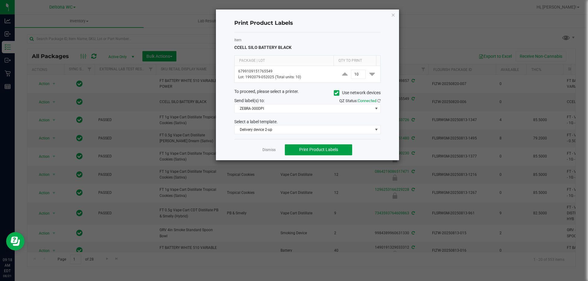
click at [326, 146] on button "Print Product Labels" at bounding box center [318, 150] width 67 height 11
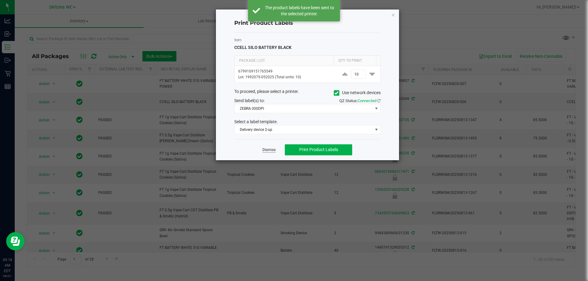
click at [273, 148] on link "Dismiss" at bounding box center [268, 150] width 13 height 5
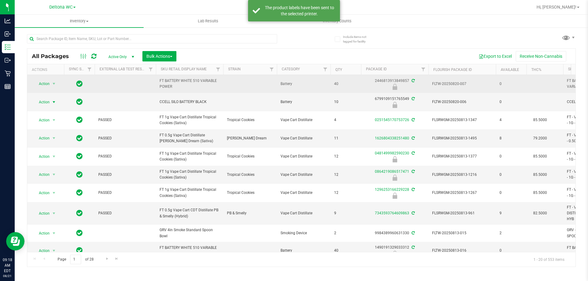
click at [190, 83] on span "FT BATTERY WHITE 510 VARIABLE POWER" at bounding box center [190, 84] width 60 height 12
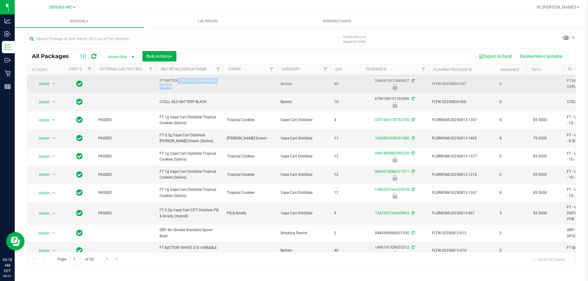
click at [190, 83] on span "FT BATTERY WHITE 510 VARIABLE POWER" at bounding box center [190, 84] width 60 height 12
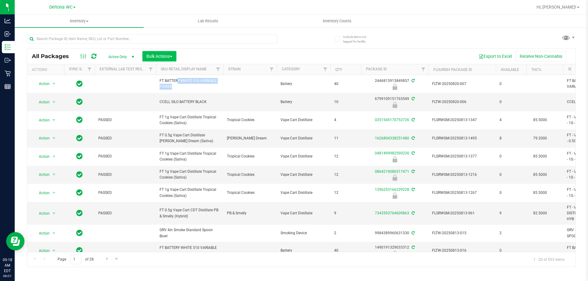
copy td "FT BATTERY WHITE 510 VARIABLE POWER"
click at [158, 39] on input "text" at bounding box center [152, 38] width 250 height 9
paste input "FT BATTERY WHITE 510 VARIABLE POWER"
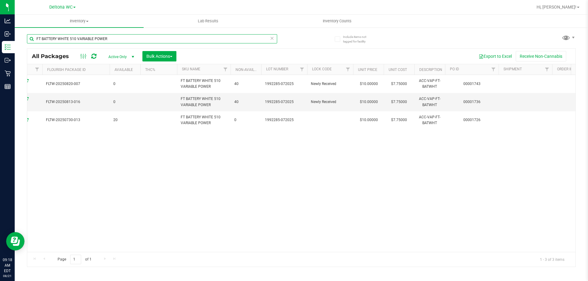
scroll to position [0, 387]
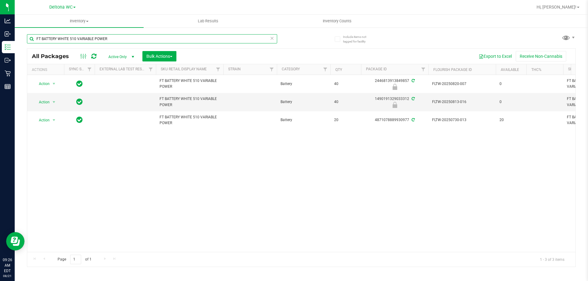
type input "FT BATTERY WHITE 510 VARIABLE POWER"
